Goal: Navigation & Orientation: Find specific page/section

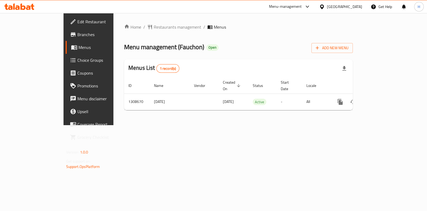
click at [78, 46] on span "Menus" at bounding box center [104, 47] width 52 height 6
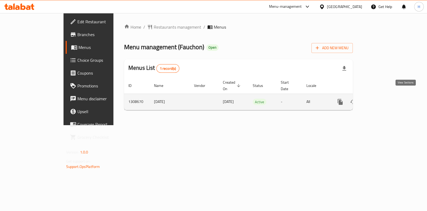
click at [382, 98] on icon "enhanced table" at bounding box center [378, 101] width 6 height 6
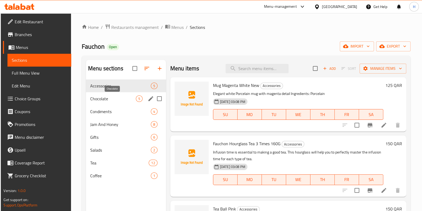
click at [116, 98] on span "Chocolate" at bounding box center [113, 98] width 46 height 6
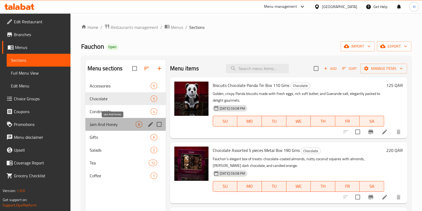
click at [111, 127] on span "Jam And Honey" at bounding box center [113, 124] width 46 height 6
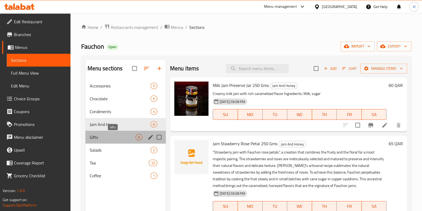
click at [93, 136] on span "Gifts" at bounding box center [113, 137] width 46 height 6
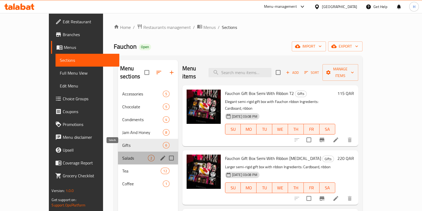
click at [122, 155] on span "Salads" at bounding box center [135, 158] width 26 height 6
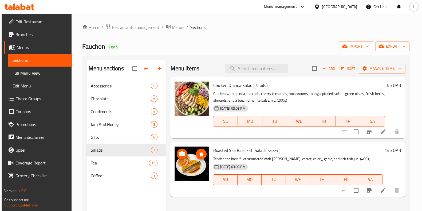
scroll to position [66, 0]
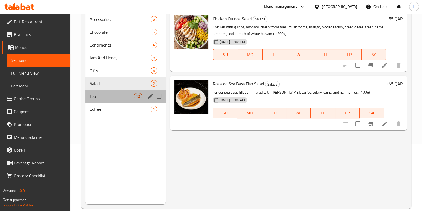
click at [98, 101] on div "Tea 12" at bounding box center [125, 96] width 80 height 13
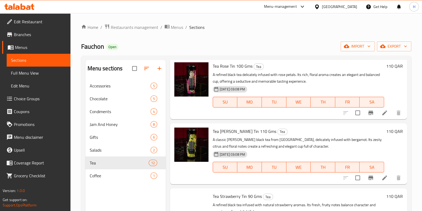
scroll to position [167, 0]
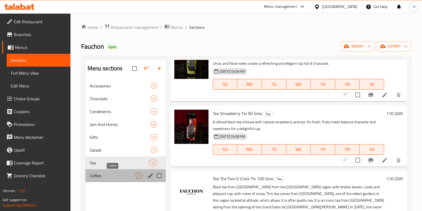
click at [92, 173] on span "Coffee" at bounding box center [113, 175] width 46 height 6
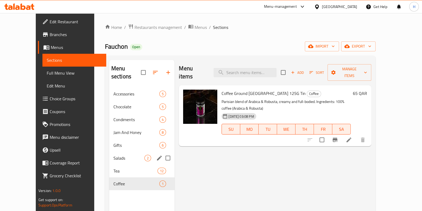
click at [118, 155] on span "Salads" at bounding box center [128, 158] width 31 height 6
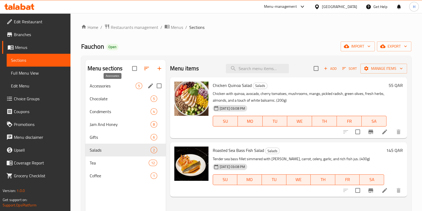
click at [104, 84] on span "Accessories" at bounding box center [113, 85] width 46 height 6
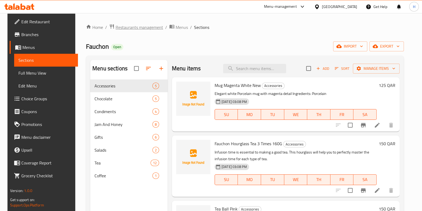
click at [134, 25] on span "Restaurants management" at bounding box center [139, 27] width 47 height 6
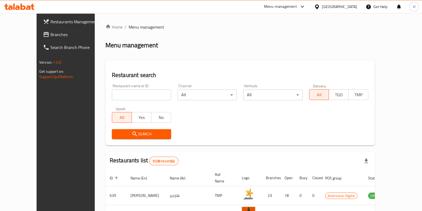
click at [136, 102] on div "Restaurant name or ID Restaurant name or ID" at bounding box center [142, 92] width 66 height 23
click at [137, 94] on input "search" at bounding box center [141, 94] width 59 height 11
paste input "Shawarma Al Tanoor"
type input "Shawarma Al Tanoor"
click button "Search" at bounding box center [141, 134] width 59 height 10
